Goal: Check status: Check status

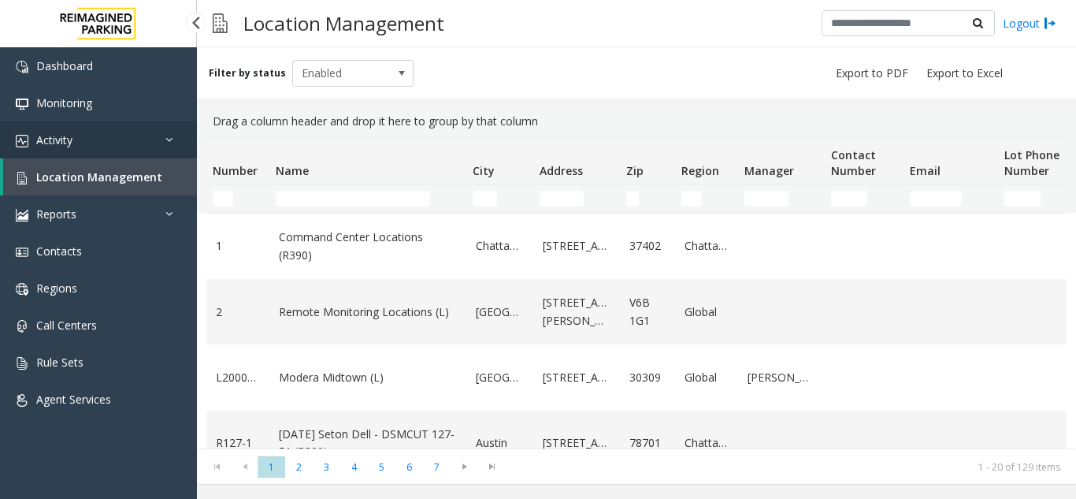
click at [82, 135] on link "Activity" at bounding box center [98, 139] width 197 height 37
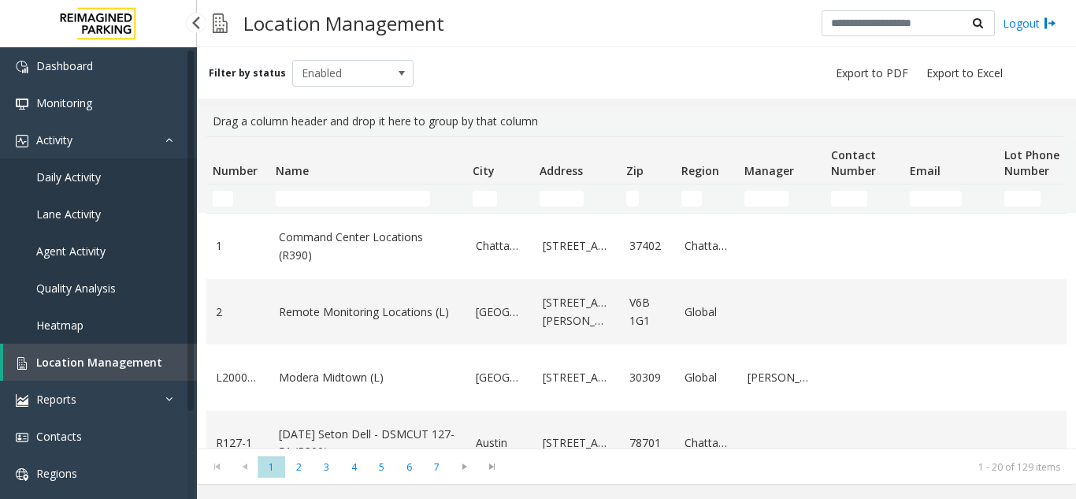
click at [99, 248] on span "Agent Activity" at bounding box center [70, 250] width 69 height 15
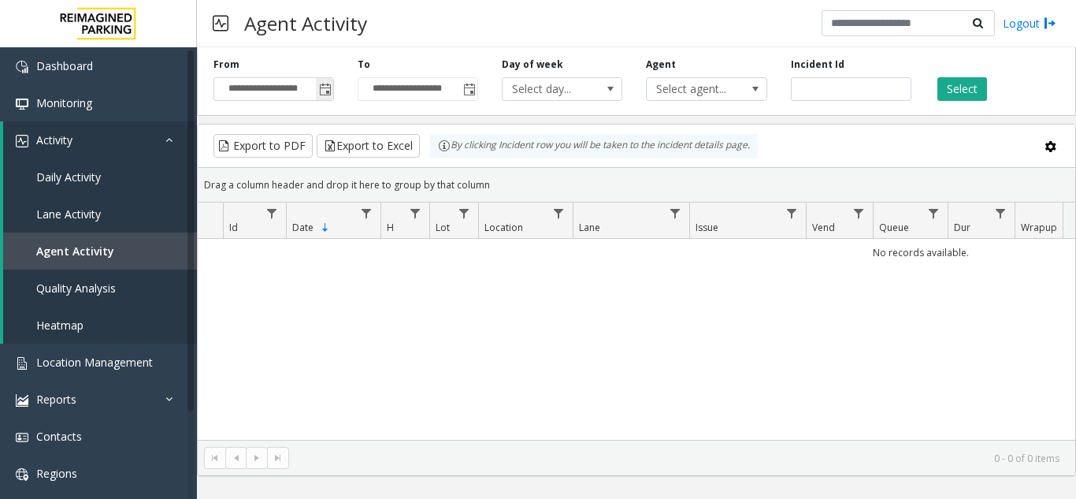
click at [322, 95] on span "Toggle popup" at bounding box center [325, 90] width 13 height 13
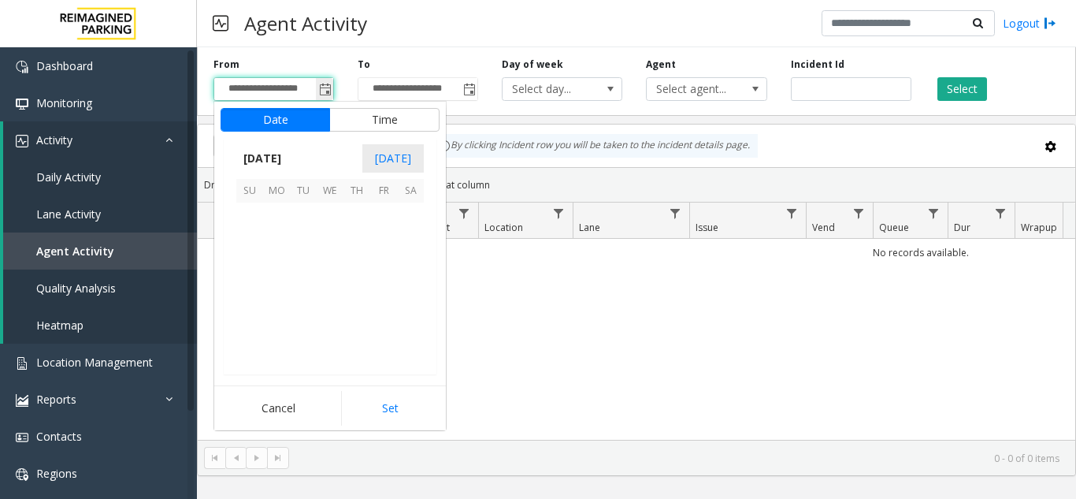
scroll to position [282614, 0]
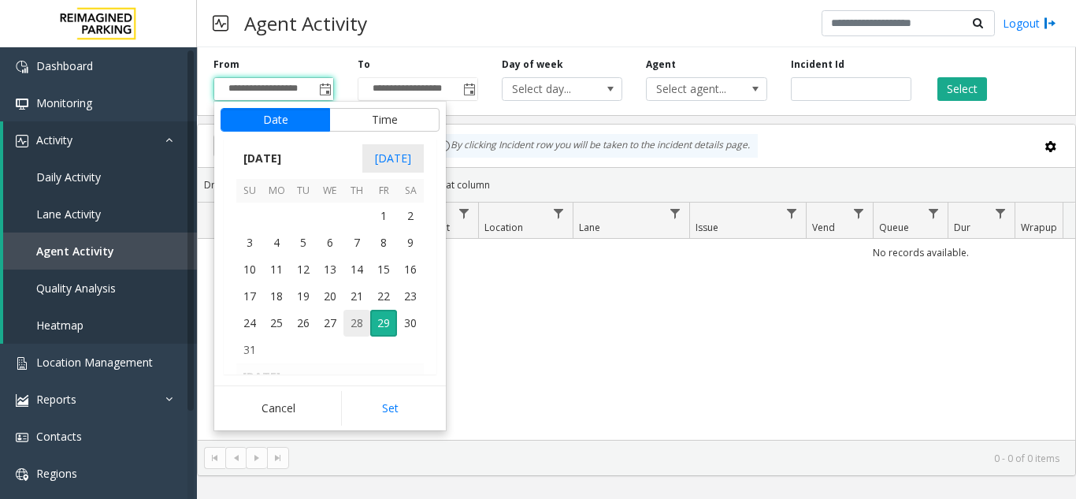
click at [359, 318] on span "28" at bounding box center [357, 323] width 27 height 27
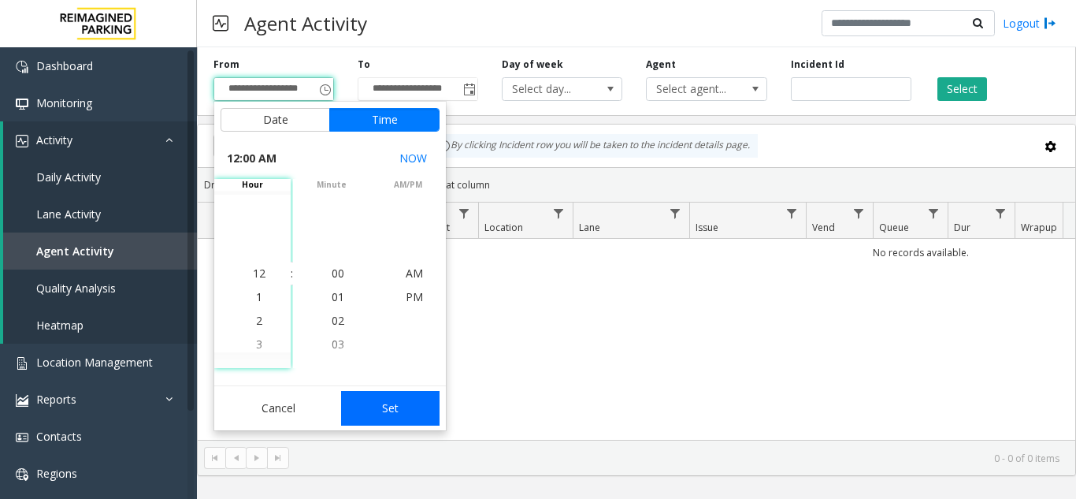
click at [401, 415] on button "Set" at bounding box center [390, 408] width 99 height 35
type input "**********"
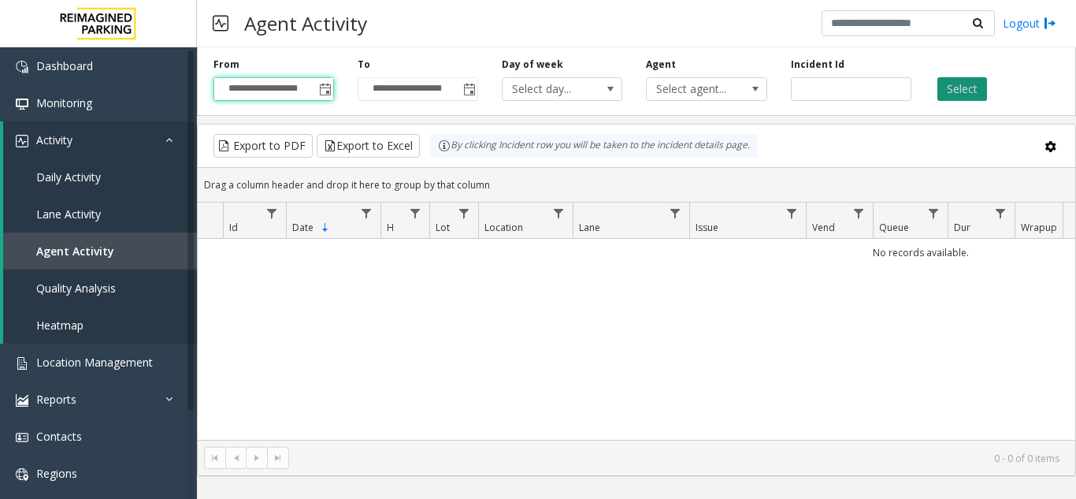
click at [961, 88] on button "Select" at bounding box center [963, 89] width 50 height 24
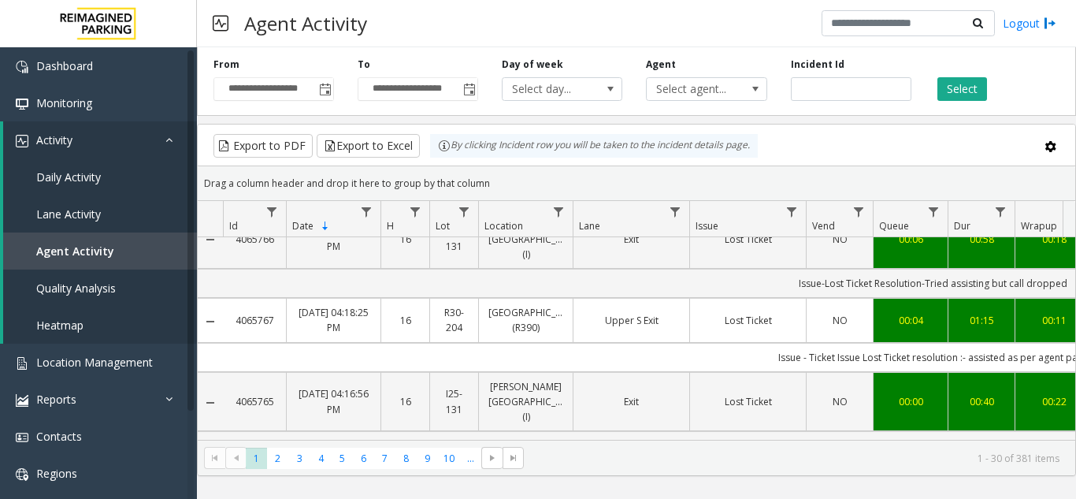
scroll to position [315, 0]
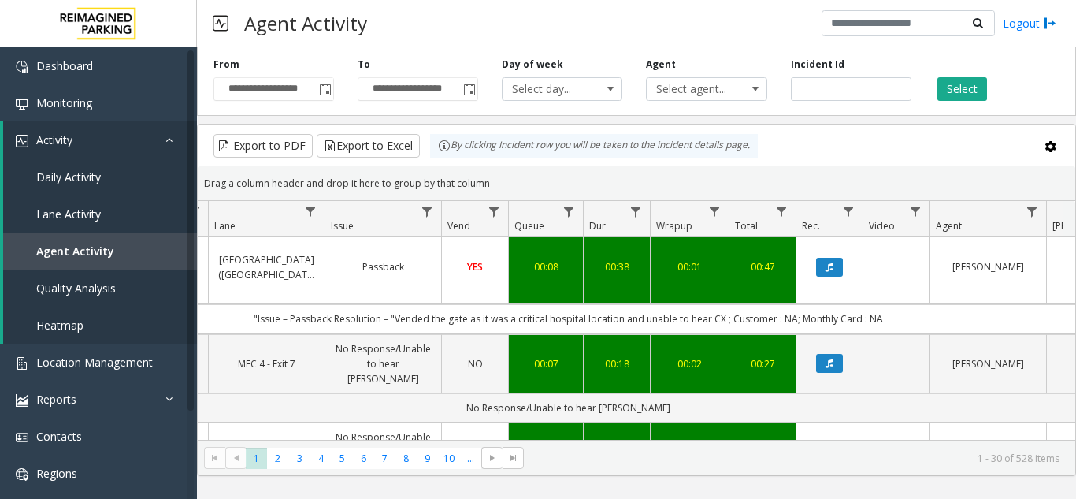
scroll to position [1182, 365]
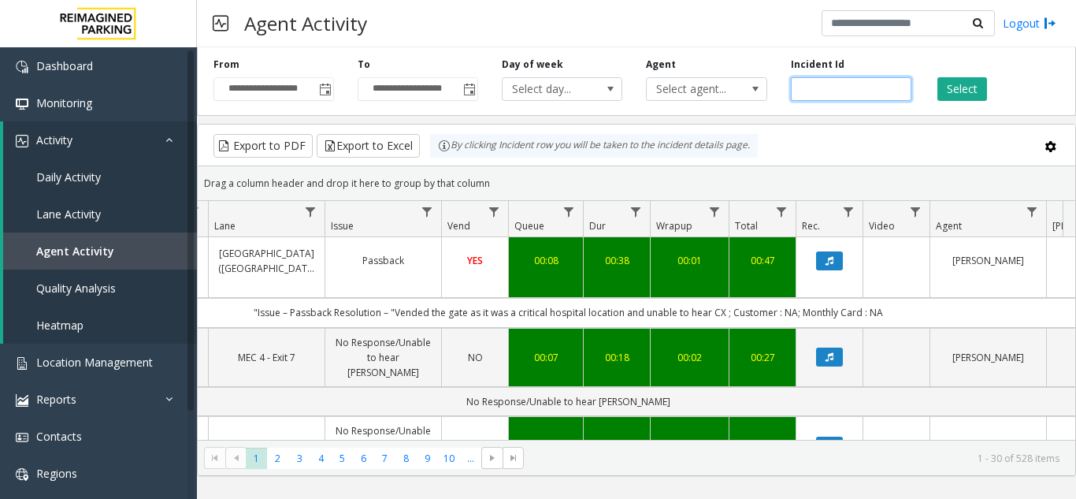
click at [823, 89] on input "number" at bounding box center [851, 89] width 121 height 24
paste input "*******"
type input "*******"
click at [954, 85] on button "Select" at bounding box center [963, 89] width 50 height 24
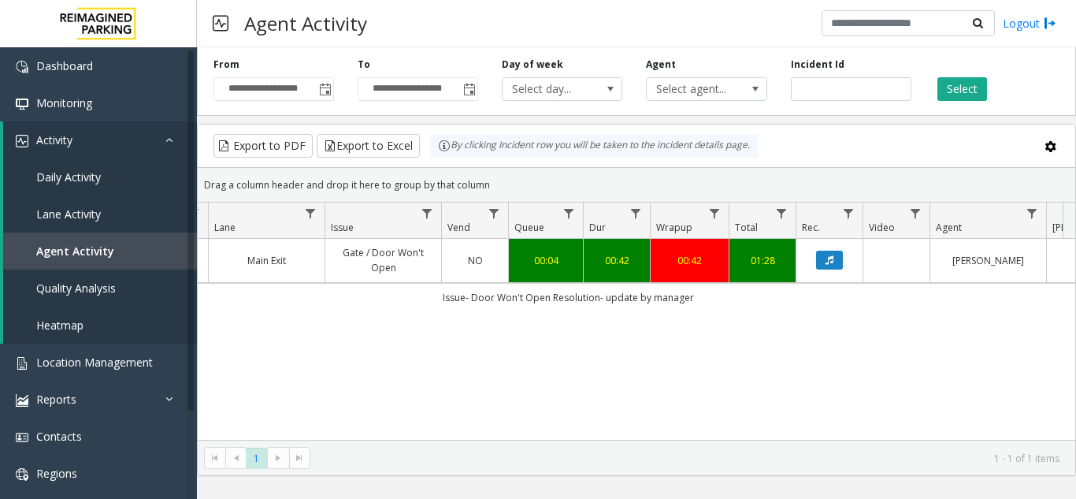
scroll to position [0, 365]
click at [833, 262] on icon "Data table" at bounding box center [830, 259] width 8 height 9
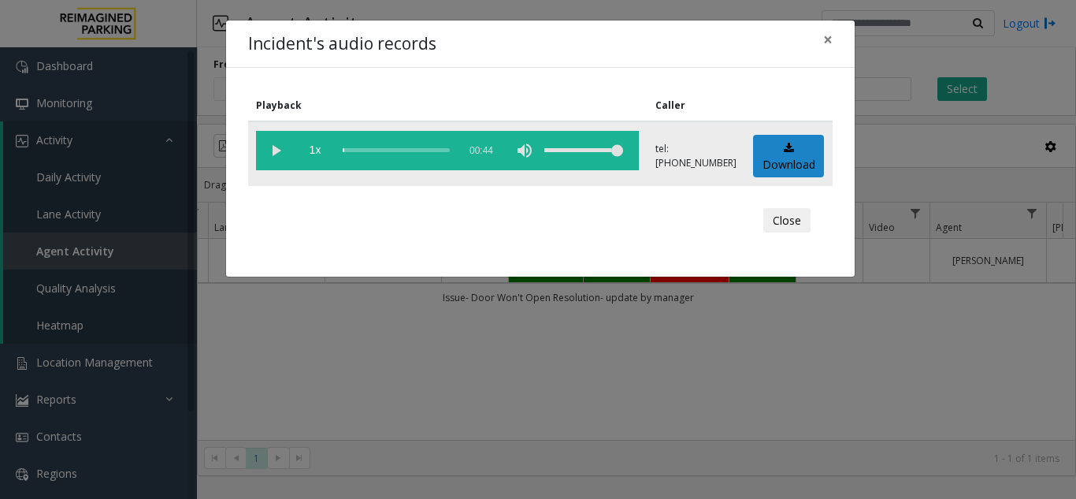
click at [273, 154] on vg-play-pause at bounding box center [275, 150] width 39 height 39
click at [280, 150] on vg-play-pause at bounding box center [275, 150] width 39 height 39
click at [830, 43] on span "×" at bounding box center [827, 39] width 9 height 22
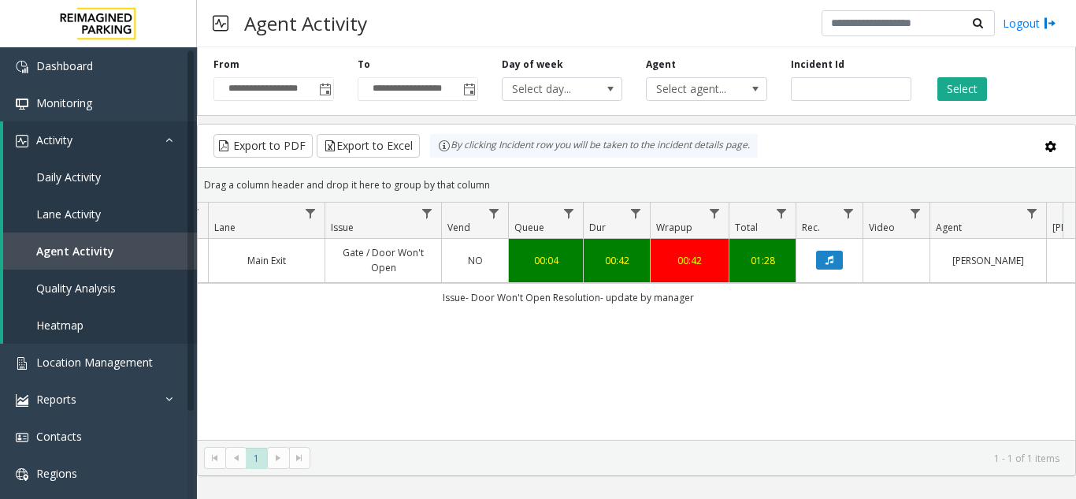
click at [875, 325] on div "4065917 Aug 28, 2025 06:47:18 PM 18 I25-120 Plaza East Garage (I) (R390) Main E…" at bounding box center [637, 339] width 878 height 201
drag, startPoint x: 851, startPoint y: 92, endPoint x: 773, endPoint y: 98, distance: 78.2
click at [773, 98] on div "**********" at bounding box center [636, 78] width 879 height 75
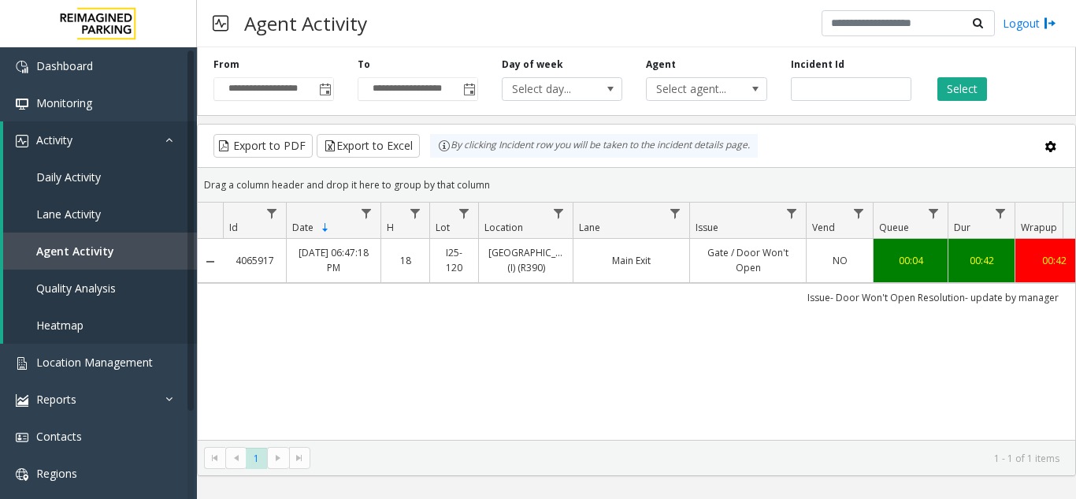
scroll to position [0, 365]
